Goal: Transaction & Acquisition: Purchase product/service

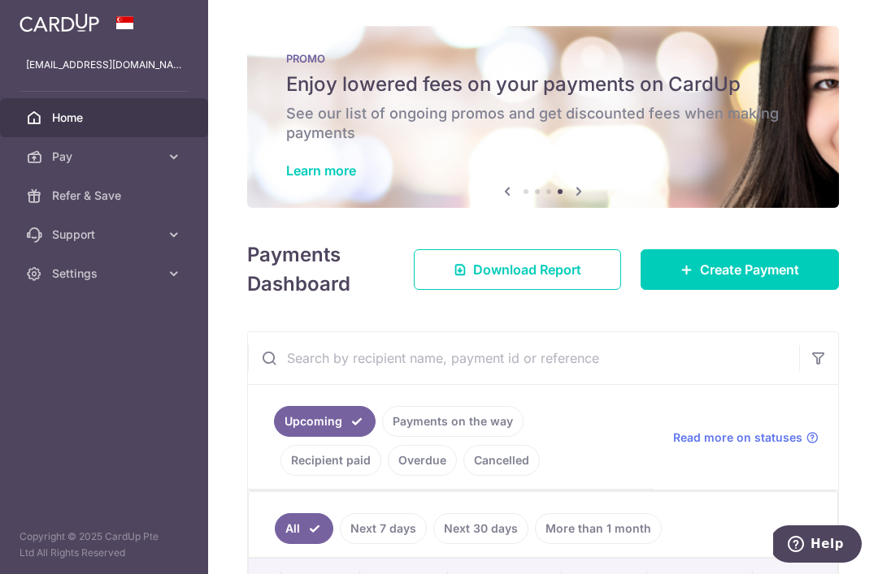
click at [553, 143] on h6 "See our list of ongoing promos and get discounted fees when making payments" at bounding box center [543, 123] width 514 height 39
click at [286, 179] on link "Learn more" at bounding box center [321, 171] width 70 height 16
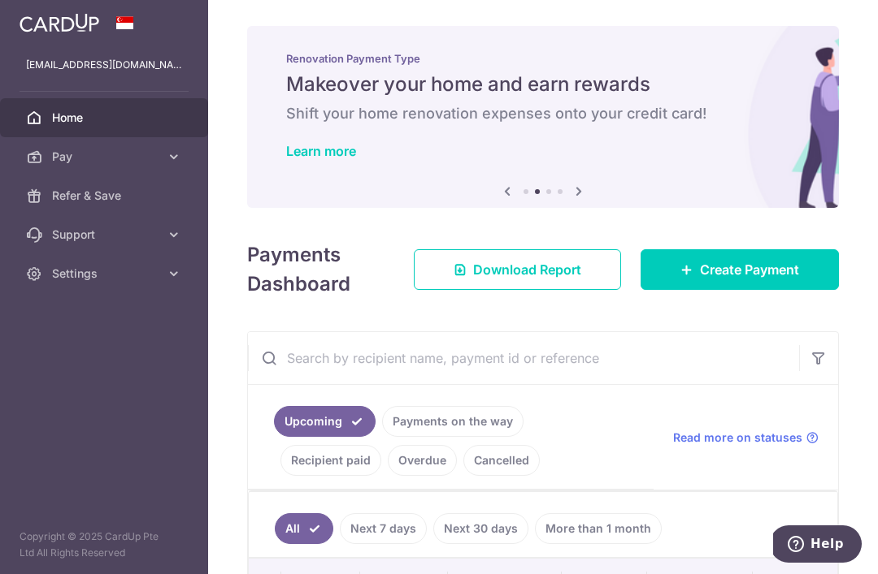
click at [755, 280] on span "Create Payment" at bounding box center [749, 270] width 99 height 20
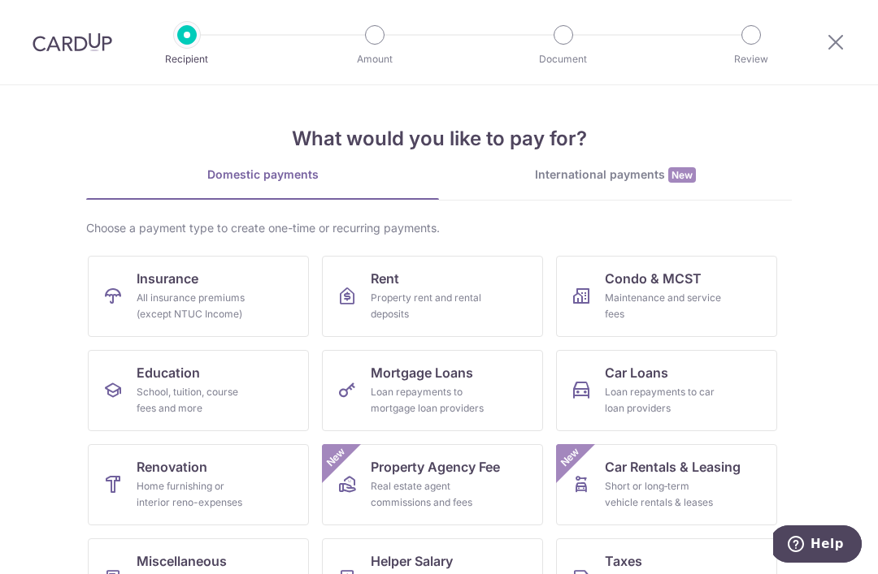
click at [689, 298] on div "Maintenance and service fees" at bounding box center [663, 306] width 117 height 33
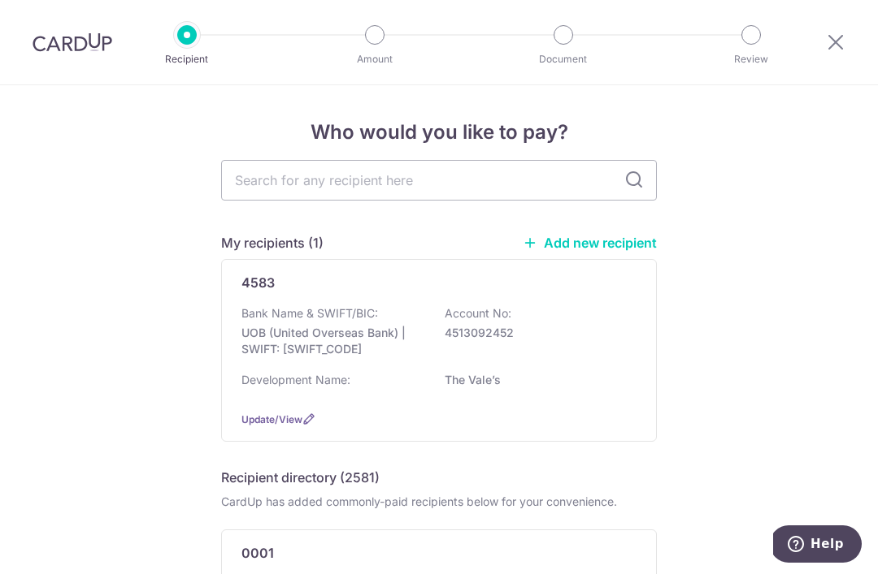
click at [345, 344] on p "UOB (United Overseas Bank) | SWIFT: UOVBSGSGXXX" at bounding box center [332, 341] width 182 height 33
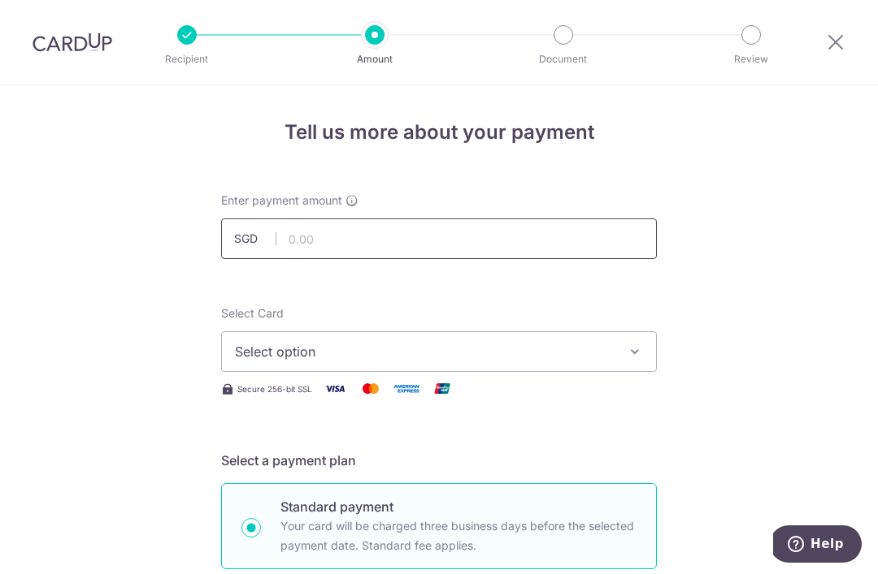
click at [348, 249] on input "text" at bounding box center [439, 239] width 436 height 41
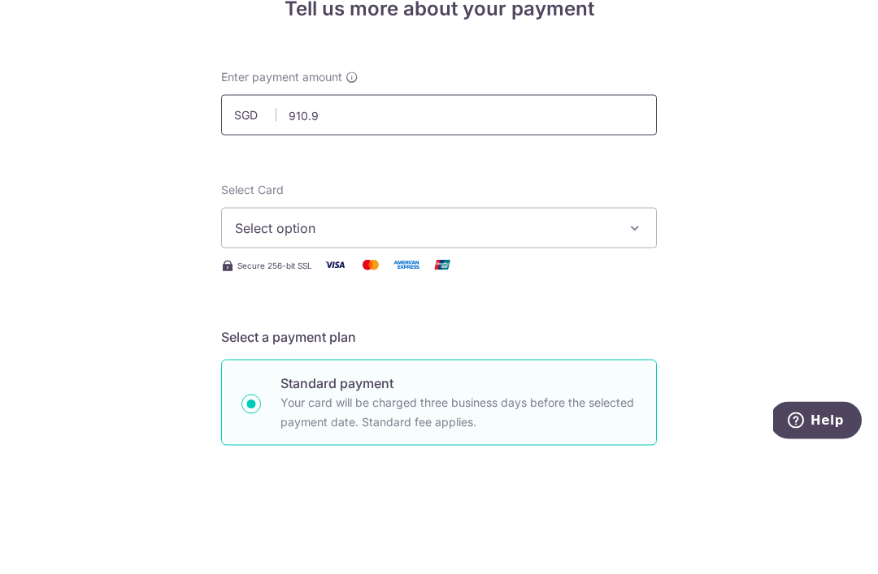
type input "910.96"
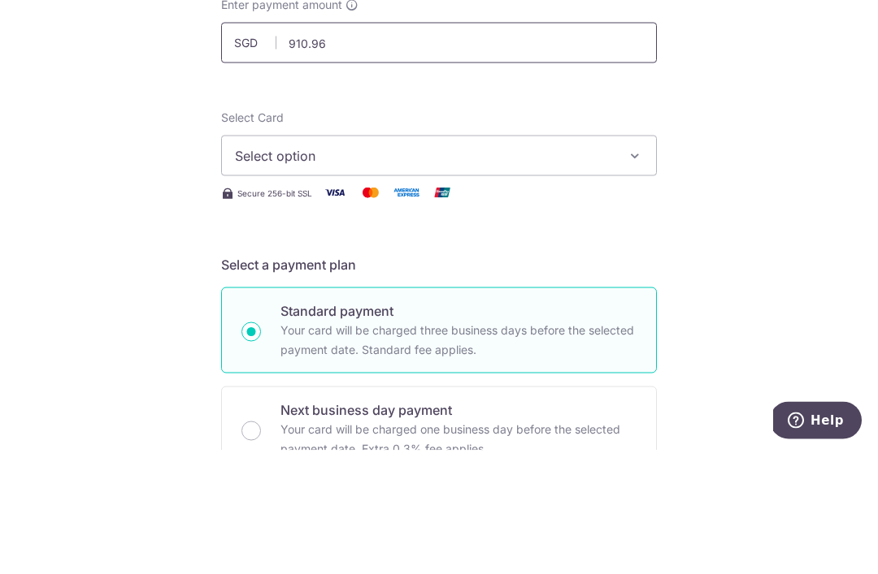
scroll to position [77, 0]
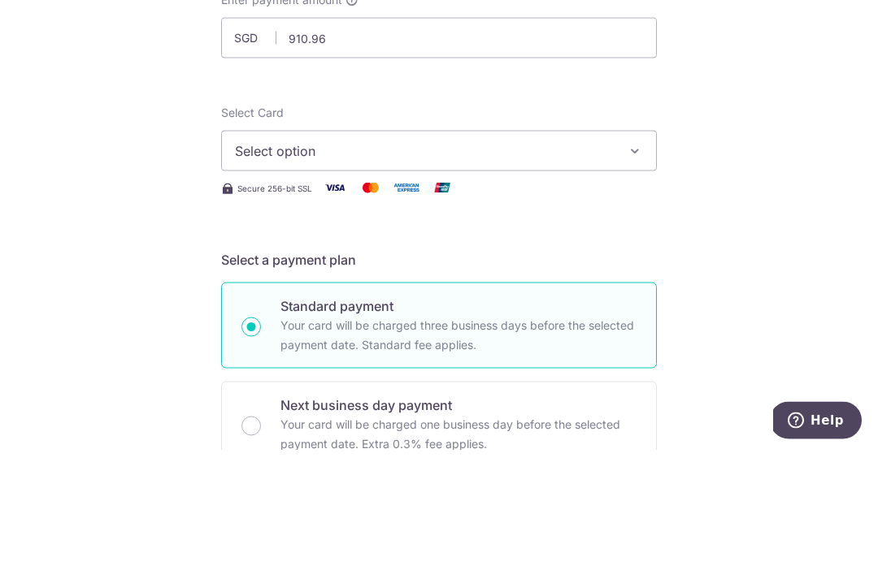
click at [512, 254] on button "Select option" at bounding box center [439, 274] width 436 height 41
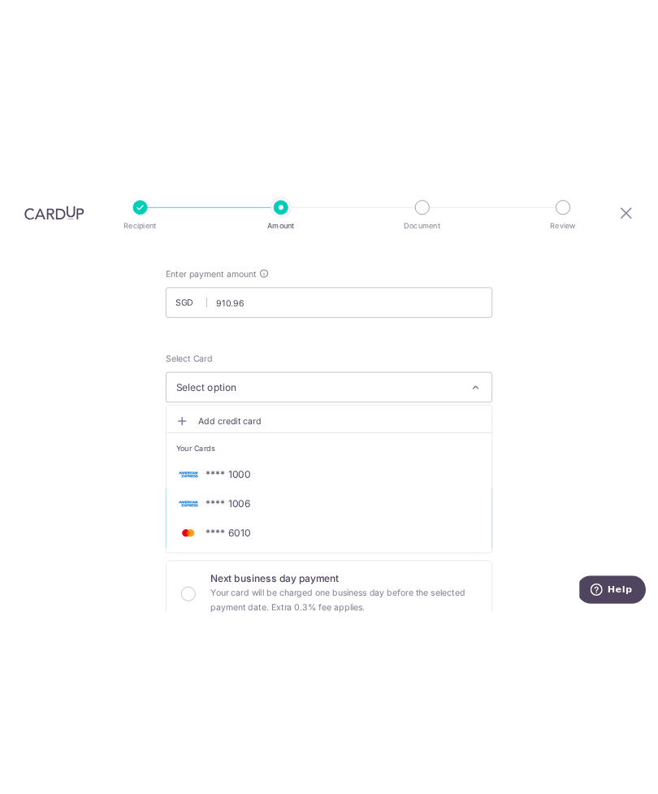
scroll to position [0, 0]
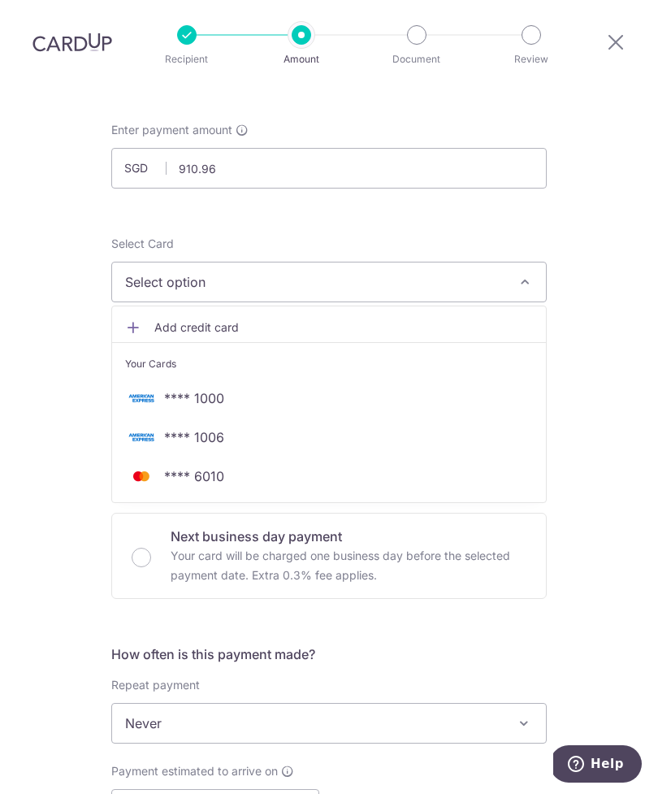
click at [133, 336] on link "Add credit card" at bounding box center [329, 327] width 434 height 29
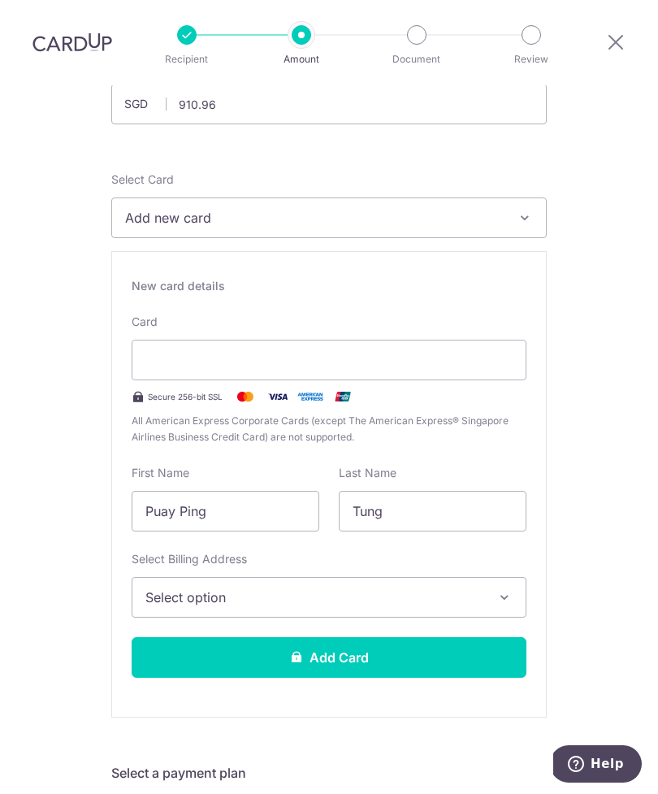
scroll to position [138, 0]
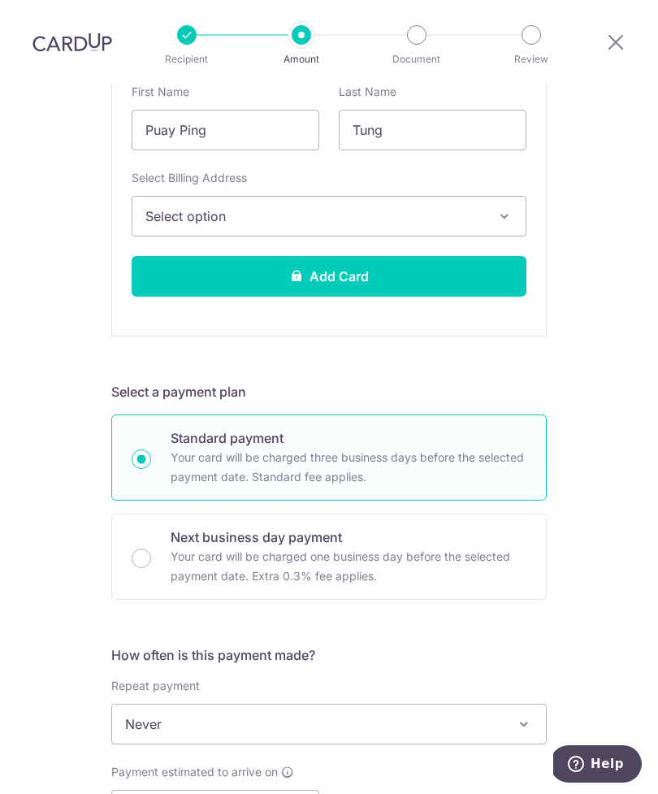
scroll to position [526, 0]
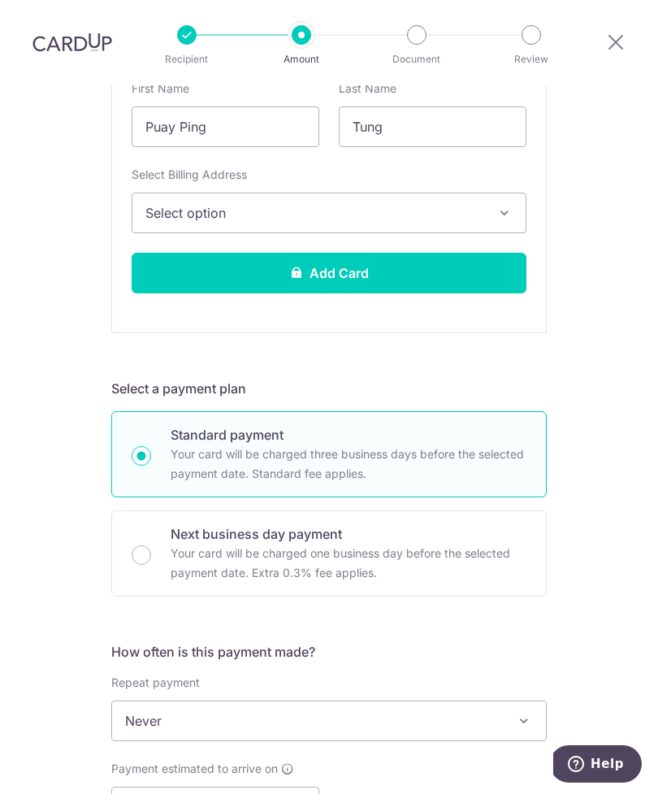
click at [467, 223] on button "Select option" at bounding box center [329, 213] width 395 height 41
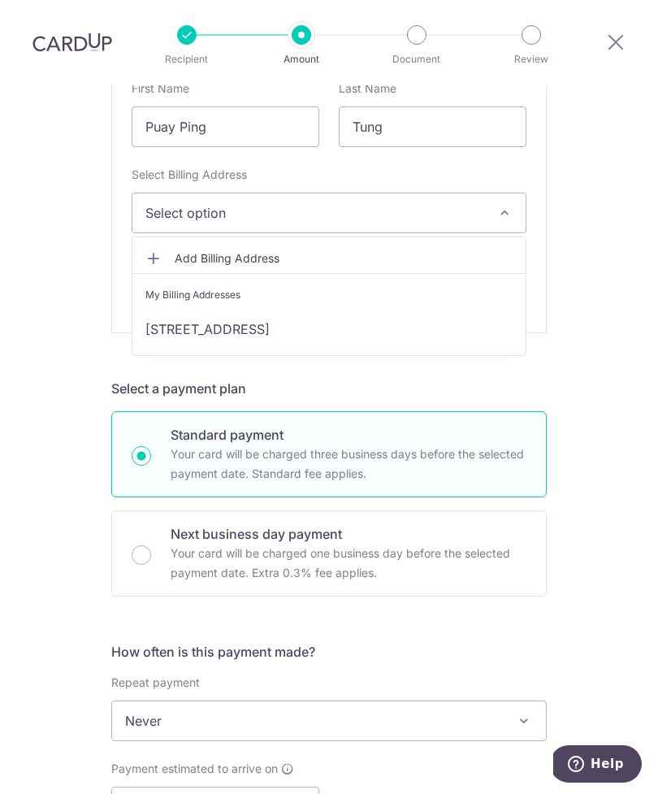
click at [355, 340] on link "[STREET_ADDRESS]" at bounding box center [328, 329] width 393 height 39
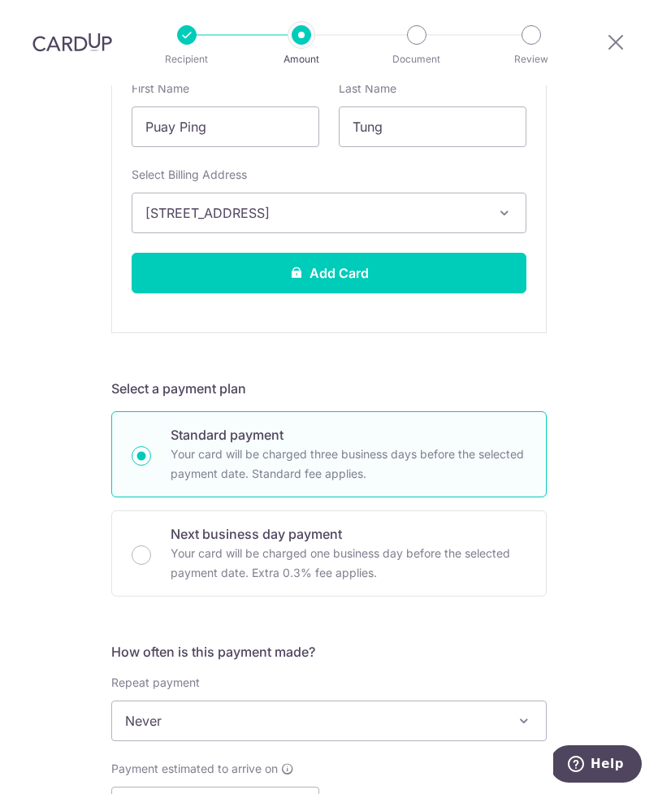
click at [463, 278] on button "Add Card" at bounding box center [329, 273] width 395 height 41
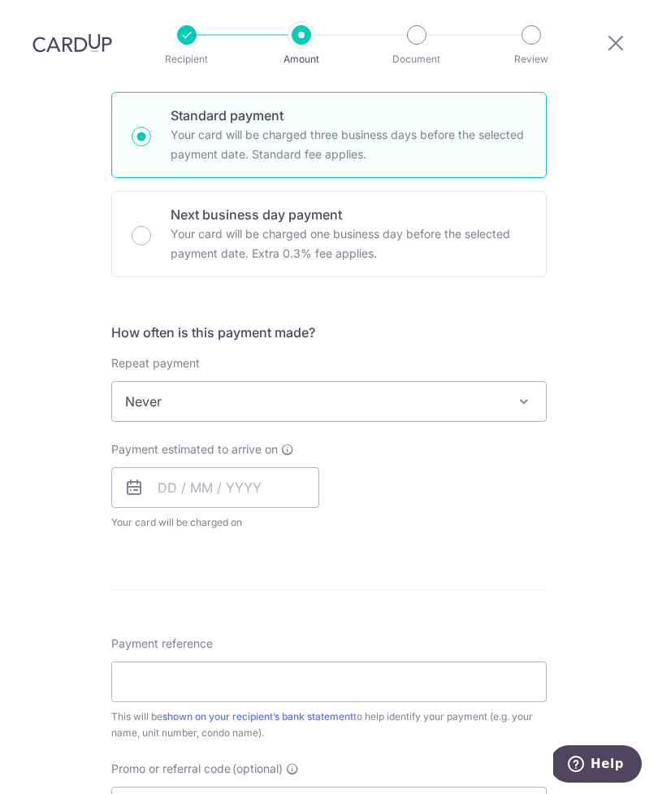
scroll to position [400, 0]
click at [421, 381] on span "Never" at bounding box center [329, 400] width 434 height 39
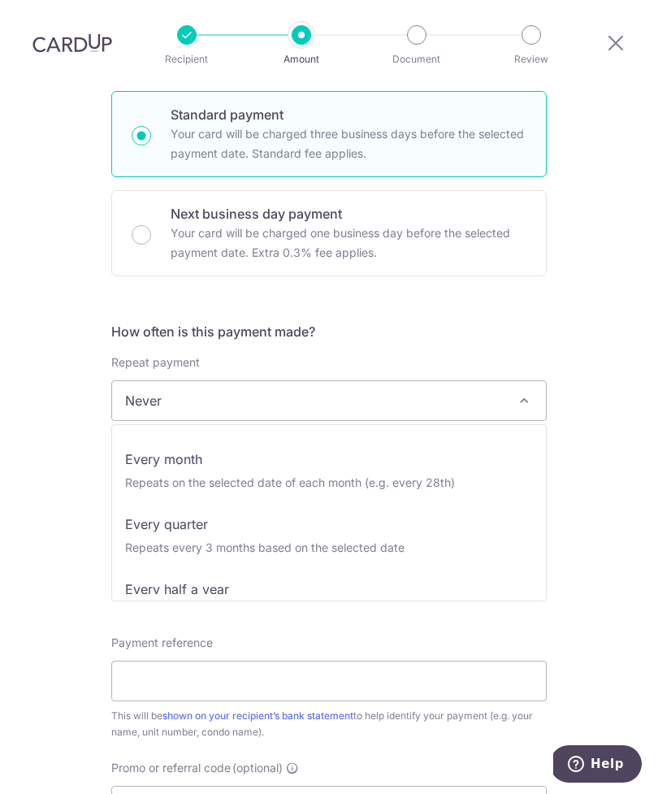
scroll to position [122, 0]
select select "4"
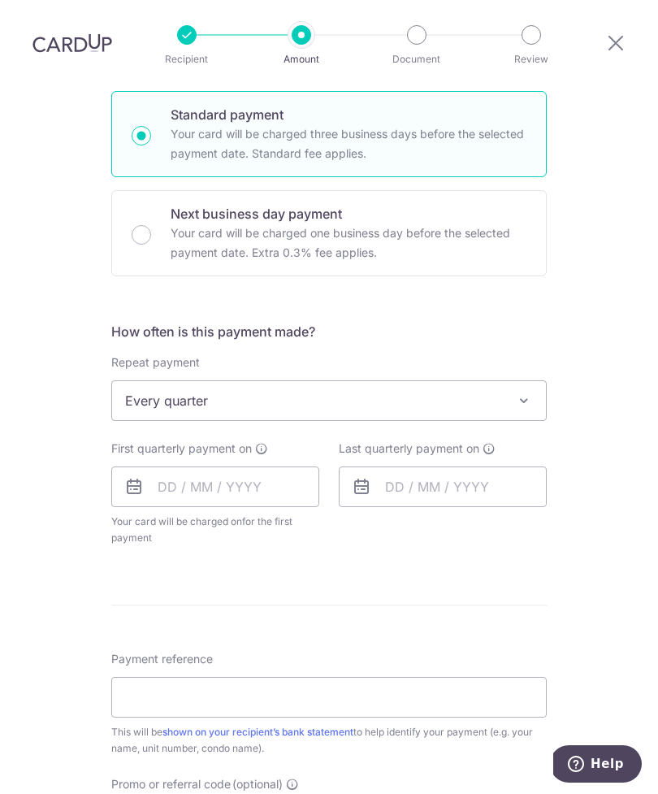
click at [266, 442] on icon at bounding box center [261, 448] width 13 height 13
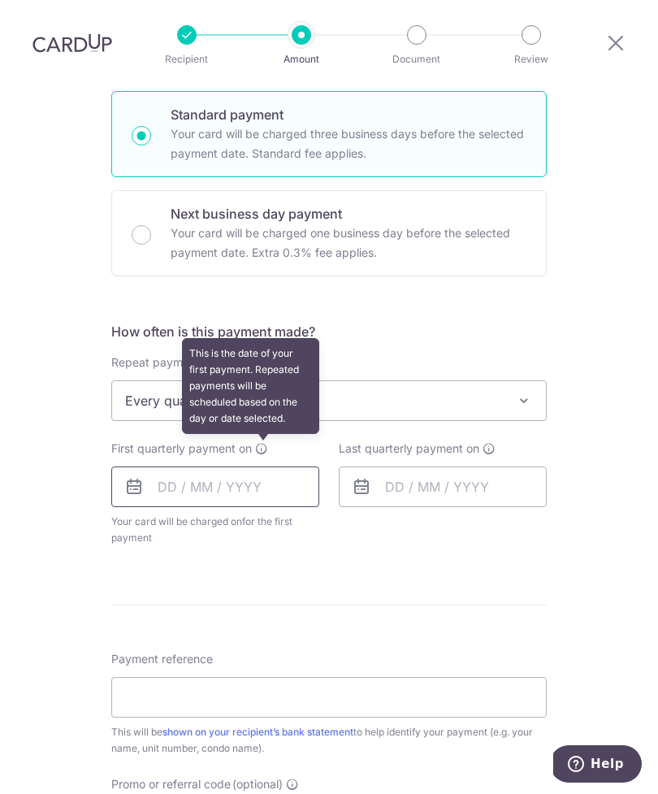
click at [234, 466] on input "text" at bounding box center [215, 486] width 208 height 41
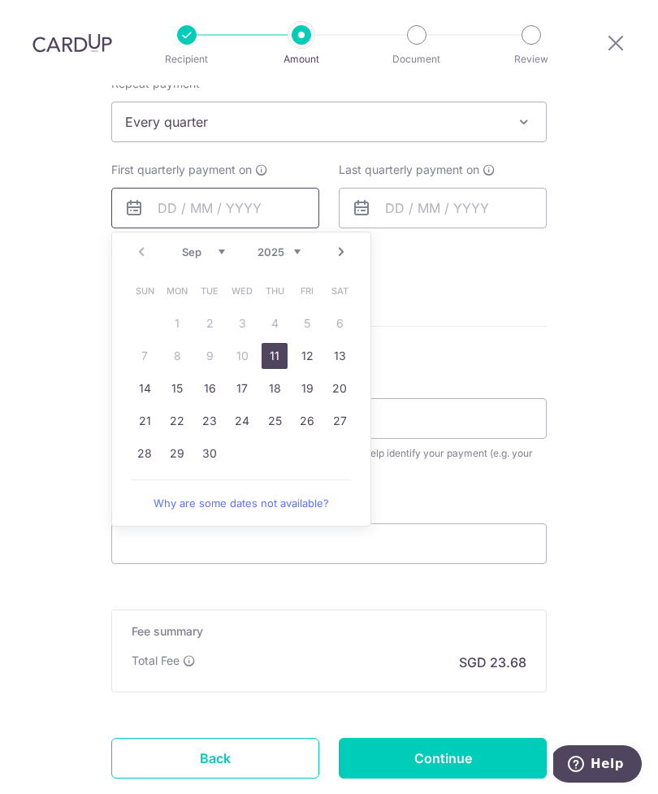
scroll to position [674, 0]
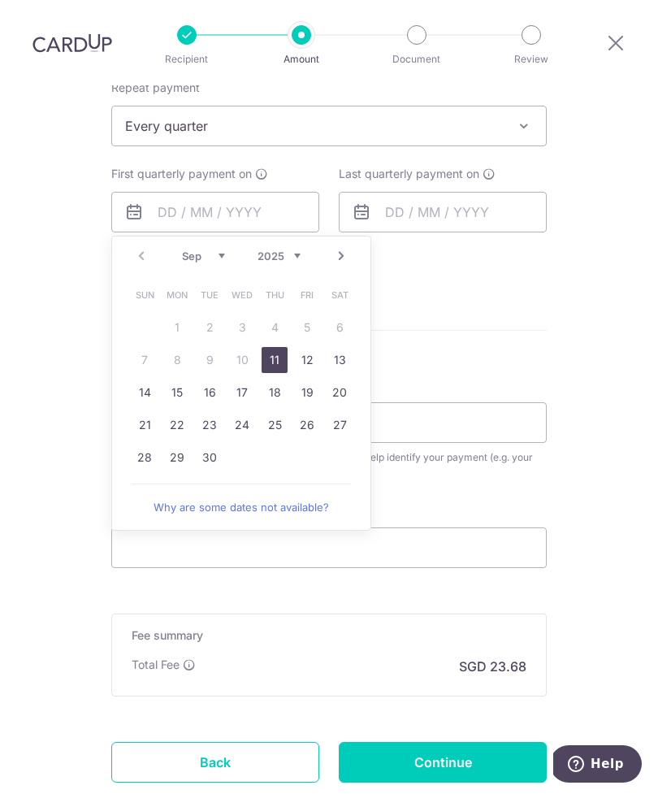
click at [180, 412] on link "22" at bounding box center [177, 425] width 26 height 26
type input "22/09/2025"
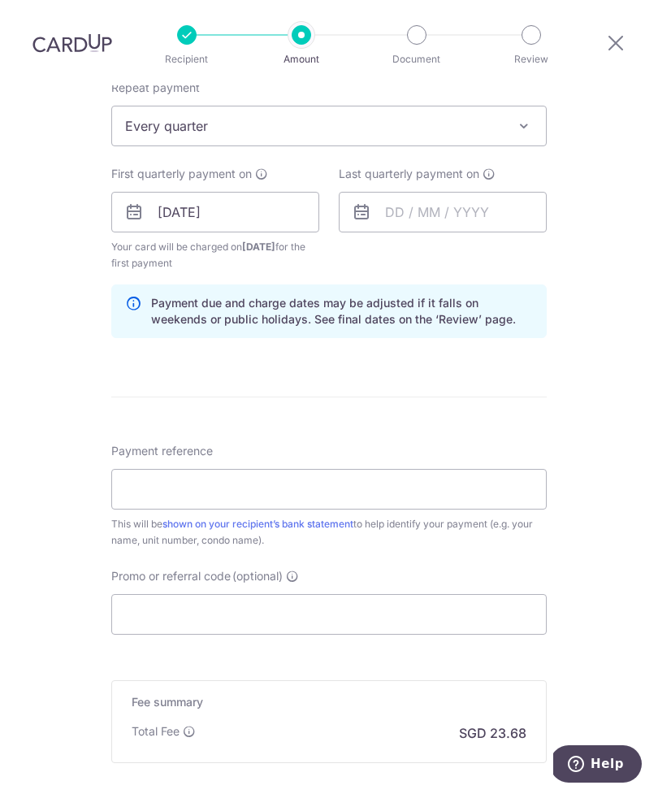
click at [488, 167] on span at bounding box center [489, 173] width 13 height 13
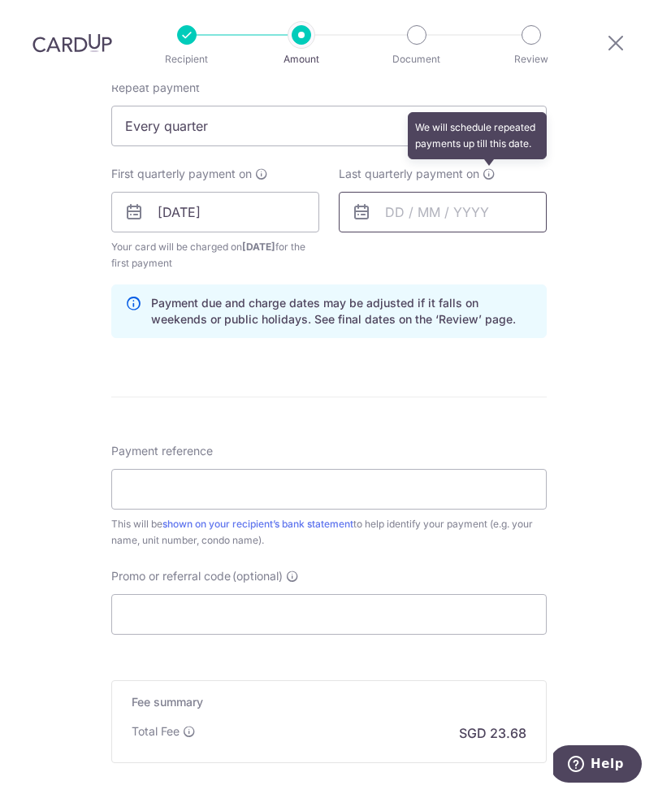
click at [456, 192] on input "text" at bounding box center [443, 212] width 208 height 41
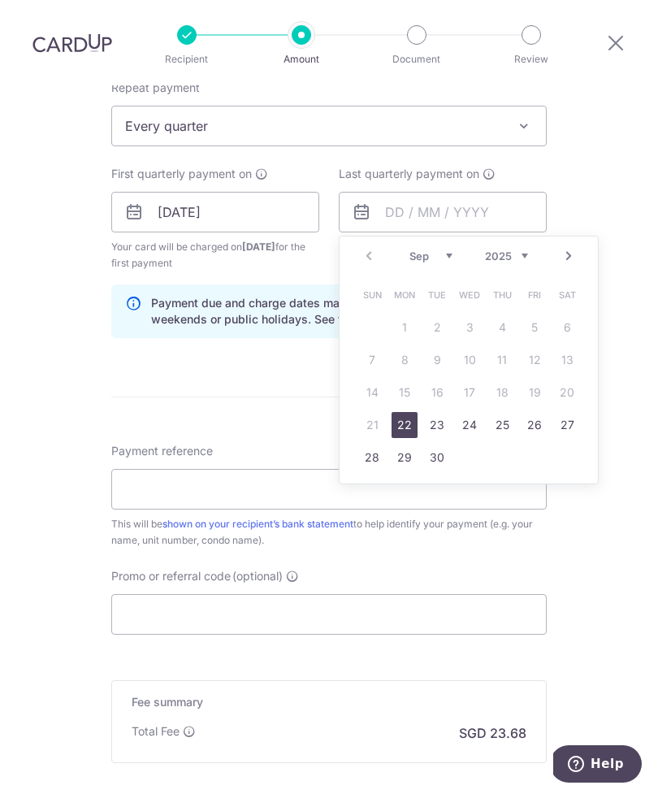
click at [568, 246] on link "Next" at bounding box center [569, 256] width 20 height 20
click at [566, 246] on link "Next" at bounding box center [569, 256] width 20 height 20
click at [410, 412] on link "22" at bounding box center [405, 425] width 26 height 26
type input "[DATE]"
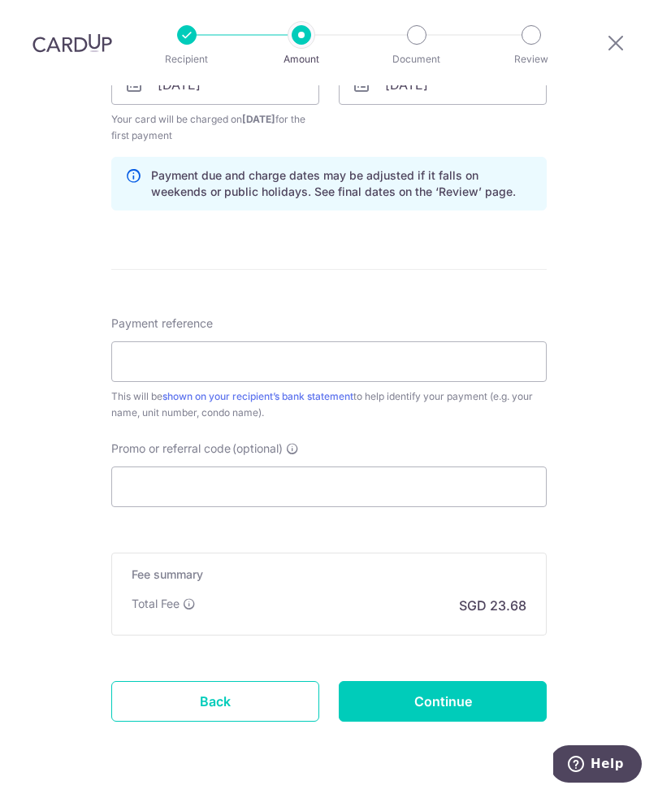
scroll to position [800, 0]
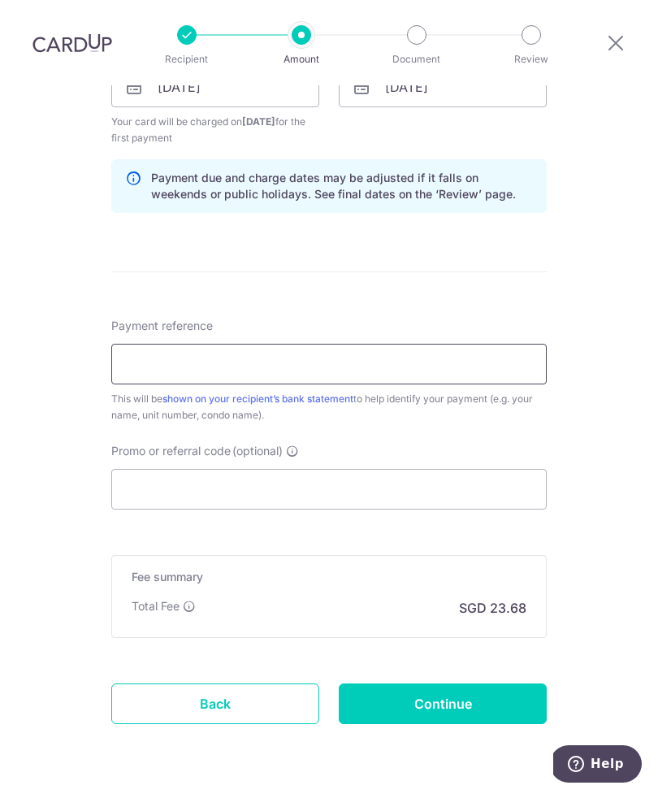
click at [388, 344] on input "Payment reference" at bounding box center [329, 364] width 436 height 41
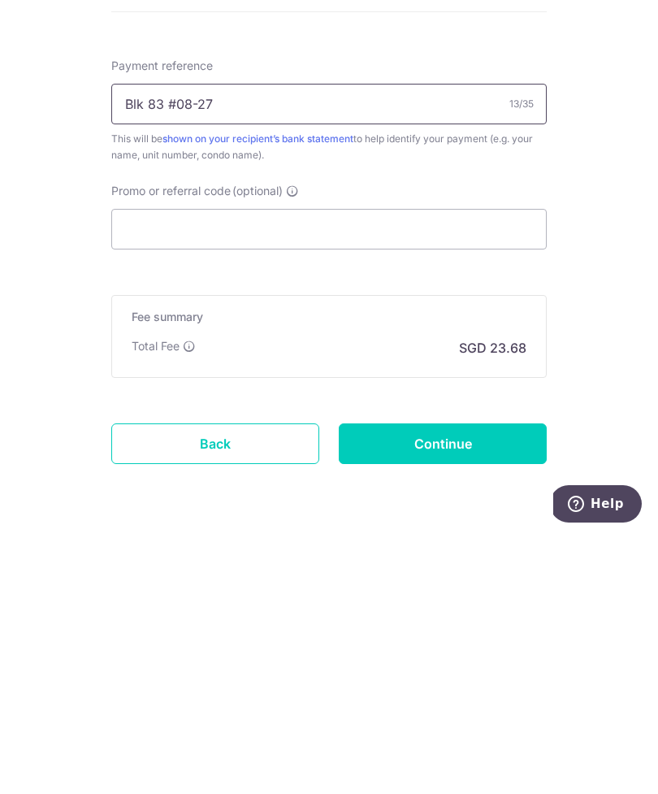
type input "Blk 83 #08-27"
click at [362, 469] on input "Promo or referral code (optional)" at bounding box center [329, 489] width 436 height 41
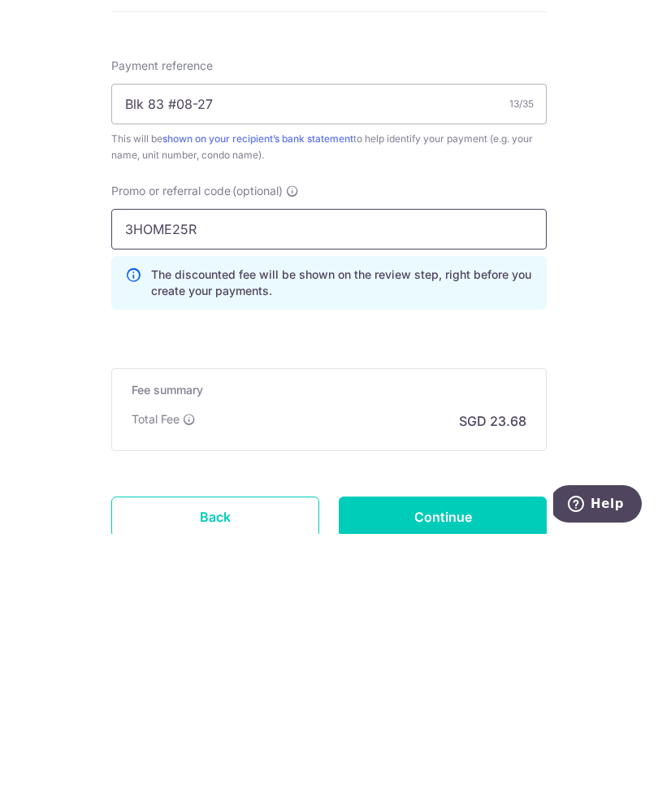
type input "3HOME25R"
click at [506, 756] on input "Continue" at bounding box center [443, 776] width 208 height 41
type input "Create Schedule"
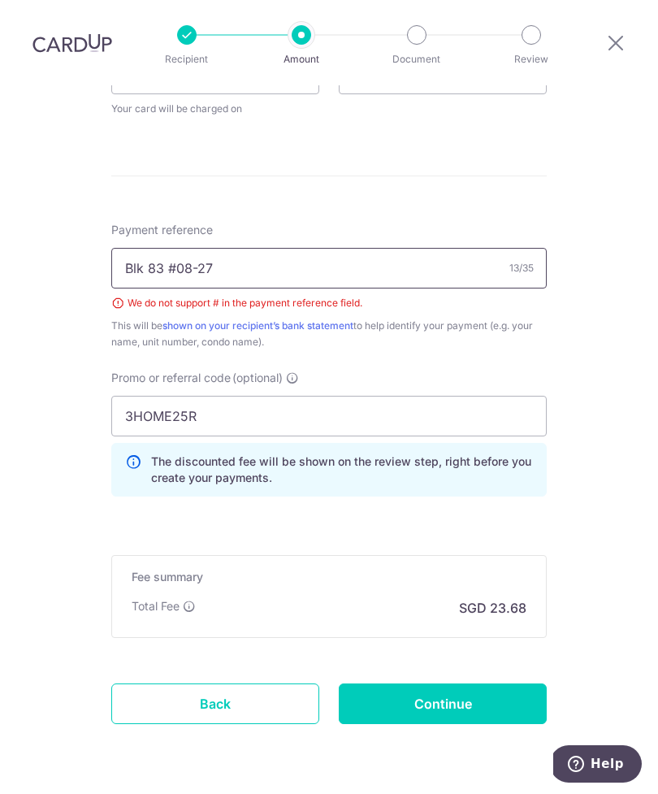
click at [326, 248] on input "Blk 83 #08-27" at bounding box center [329, 268] width 436 height 41
click at [288, 248] on input "Blk 83 #08-27" at bounding box center [329, 268] width 436 height 41
type input "Blk 83 08-27"
click at [482, 683] on input "Continue" at bounding box center [443, 703] width 208 height 41
type input "Create Schedule"
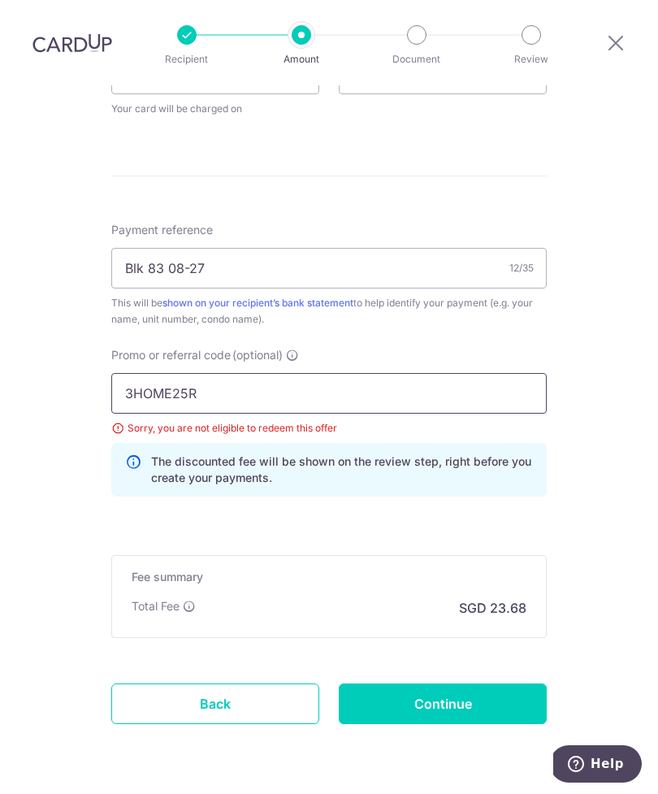
click at [308, 373] on input "3HOME25R" at bounding box center [329, 393] width 436 height 41
type input "3"
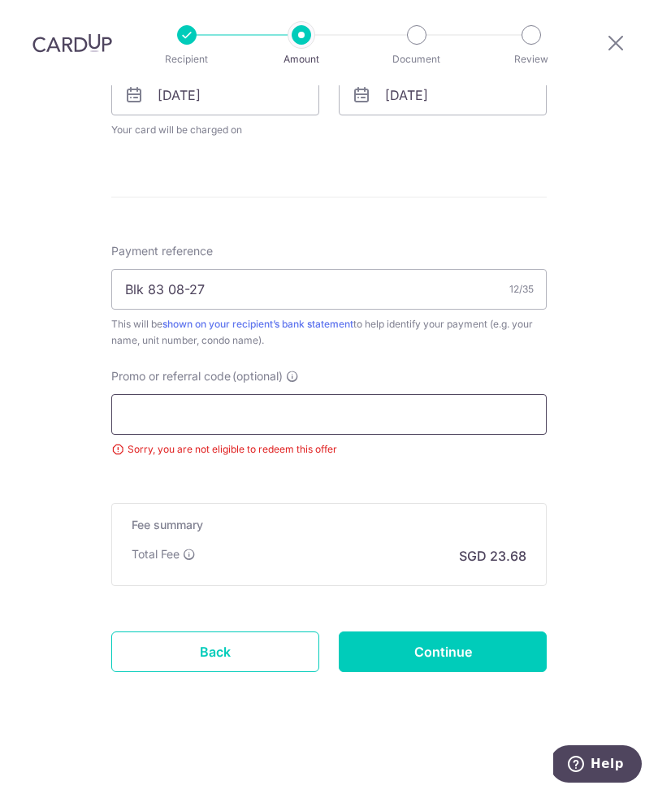
scroll to position [739, 0]
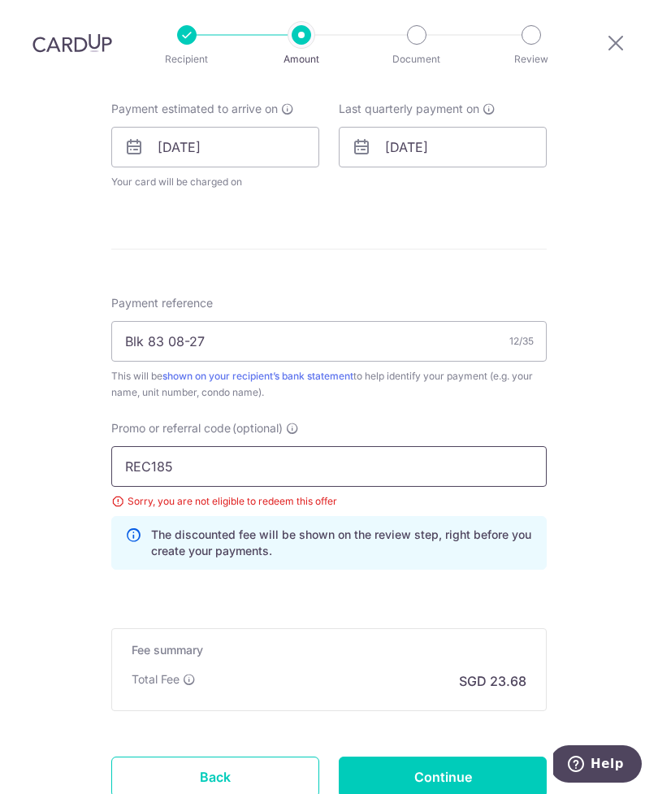
type input "REC185"
click at [469, 756] on input "Continue" at bounding box center [443, 776] width 208 height 41
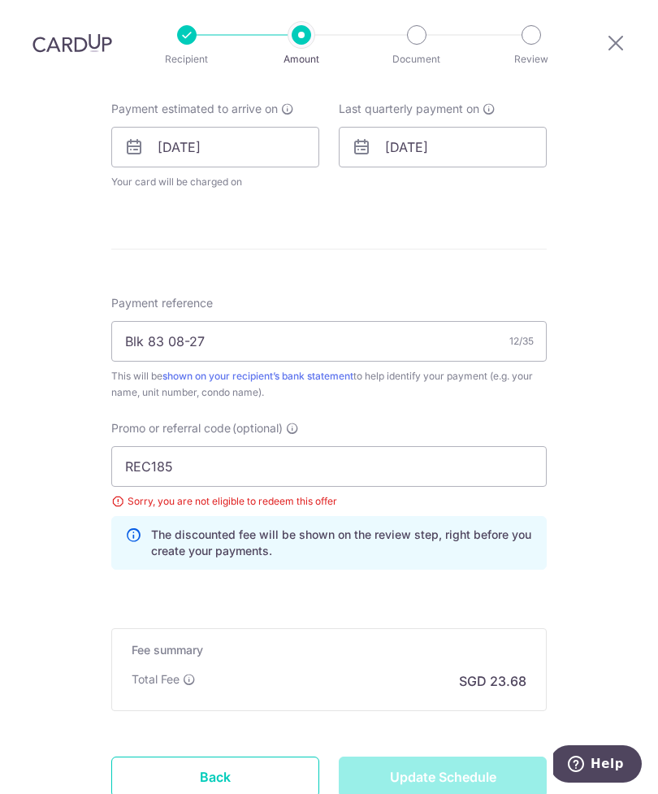
type input "Update Schedule"
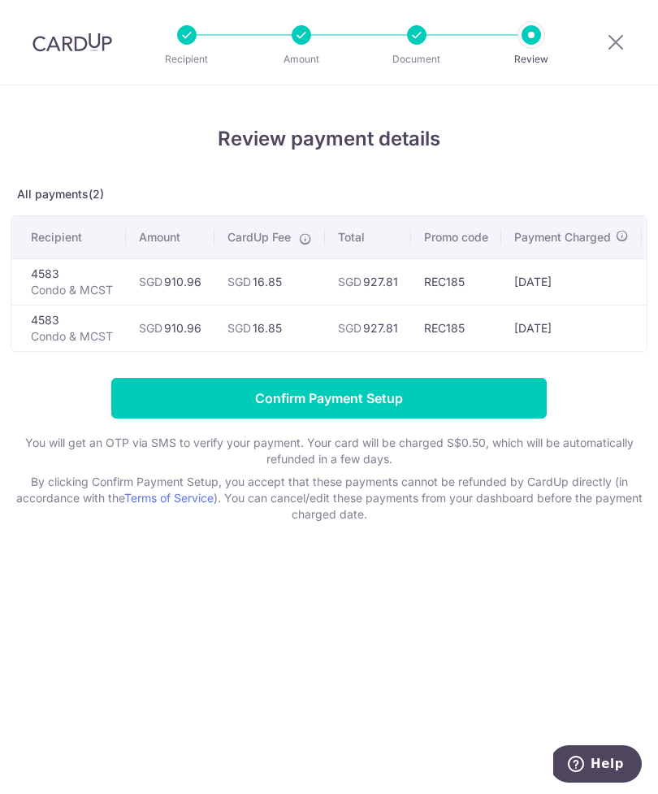
click at [453, 401] on input "Confirm Payment Setup" at bounding box center [329, 398] width 436 height 41
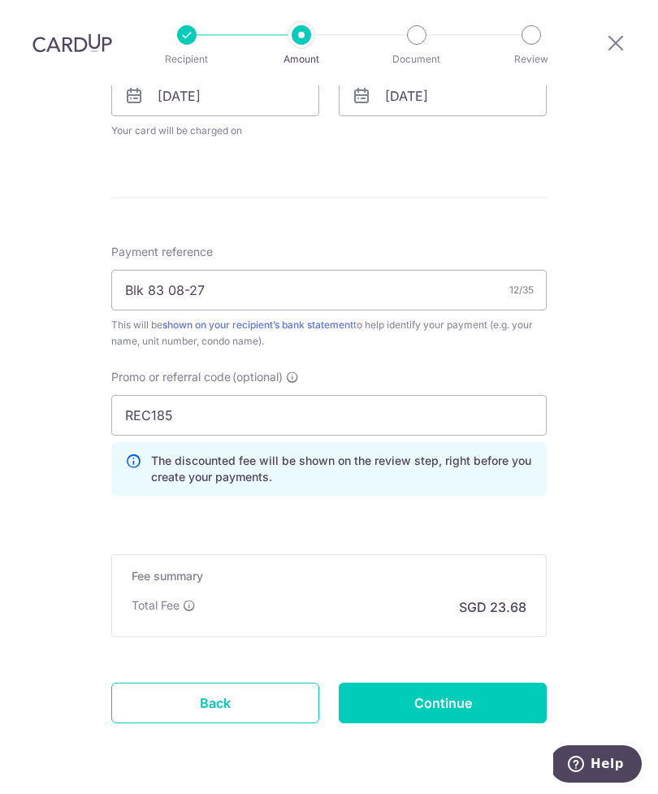
scroll to position [856, 0]
click at [272, 683] on link "Back" at bounding box center [215, 703] width 208 height 41
